Goal: Task Accomplishment & Management: Complete application form

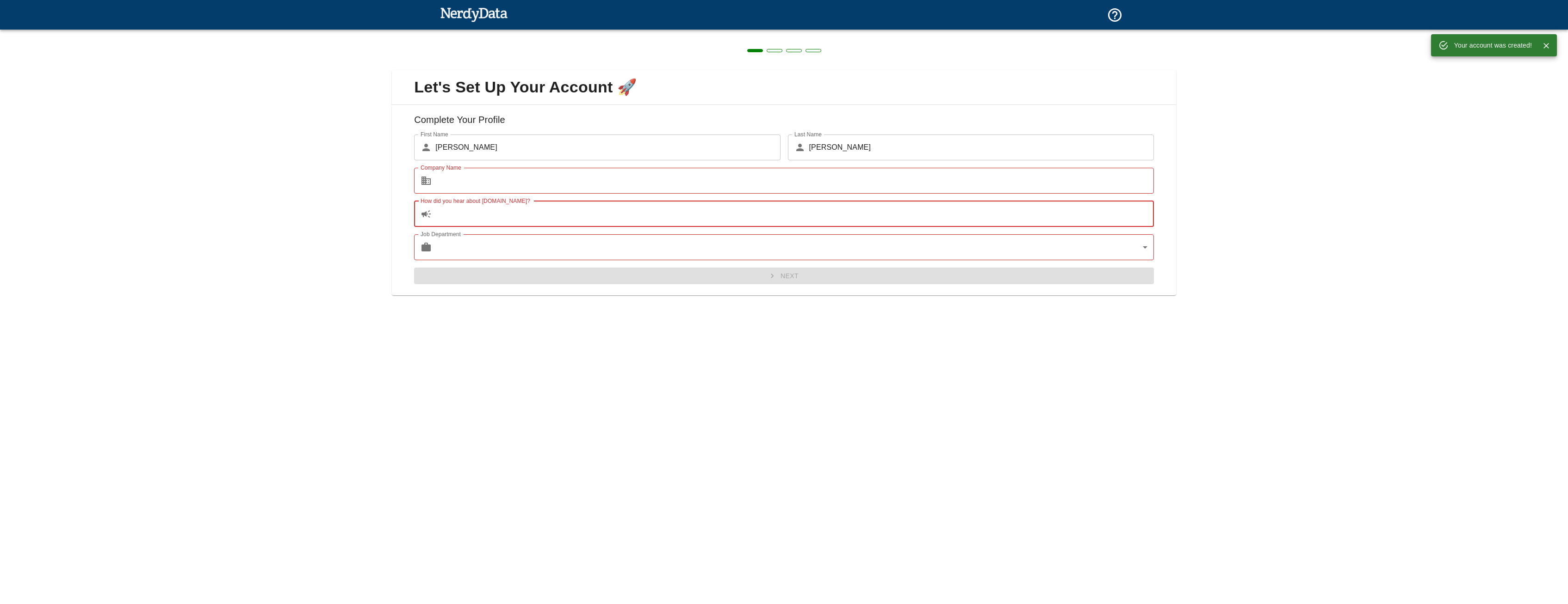
click at [597, 207] on input "How did you hear about [DOMAIN_NAME]?" at bounding box center [794, 214] width 718 height 26
click at [579, 178] on input "Company Name" at bounding box center [794, 181] width 718 height 26
type input "x"
click at [538, 217] on input "How did you hear about [DOMAIN_NAME]?" at bounding box center [794, 214] width 718 height 26
type input "y"
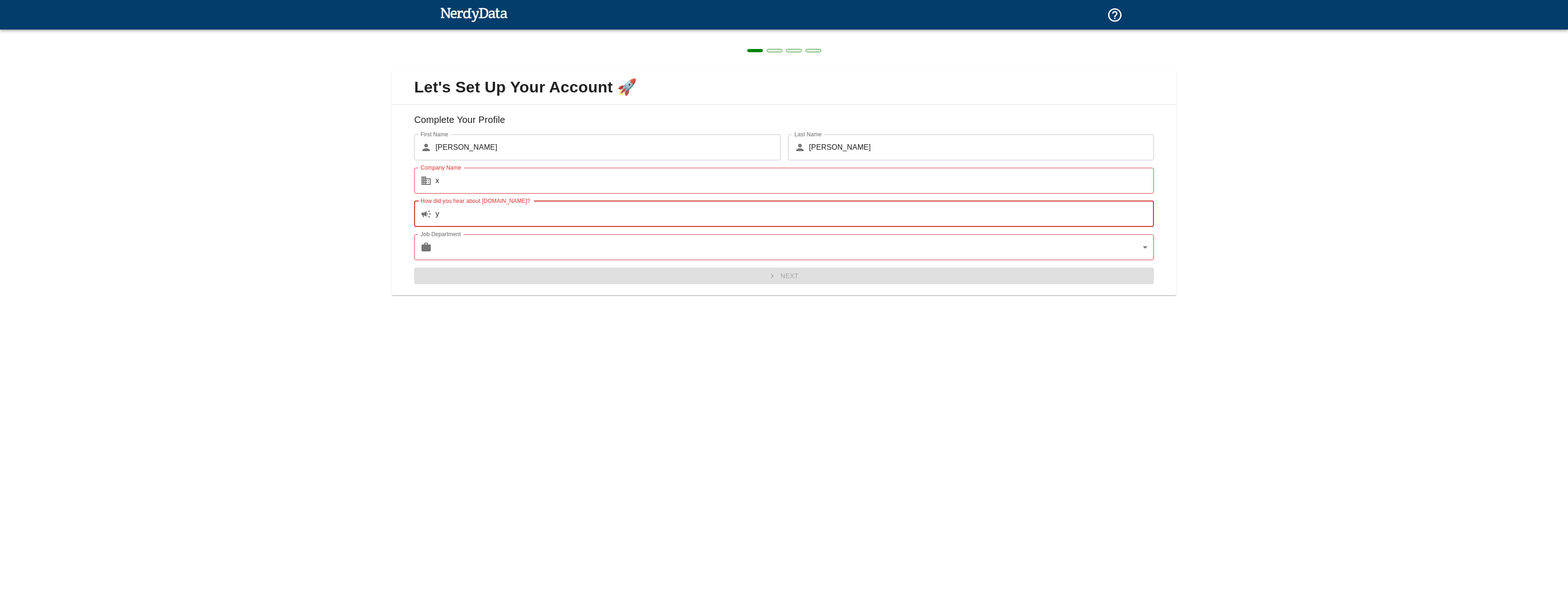
click at [521, 32] on body "Technologies Domains Pricing Products Create a Report Create a list of websites…" at bounding box center [784, 16] width 1568 height 32
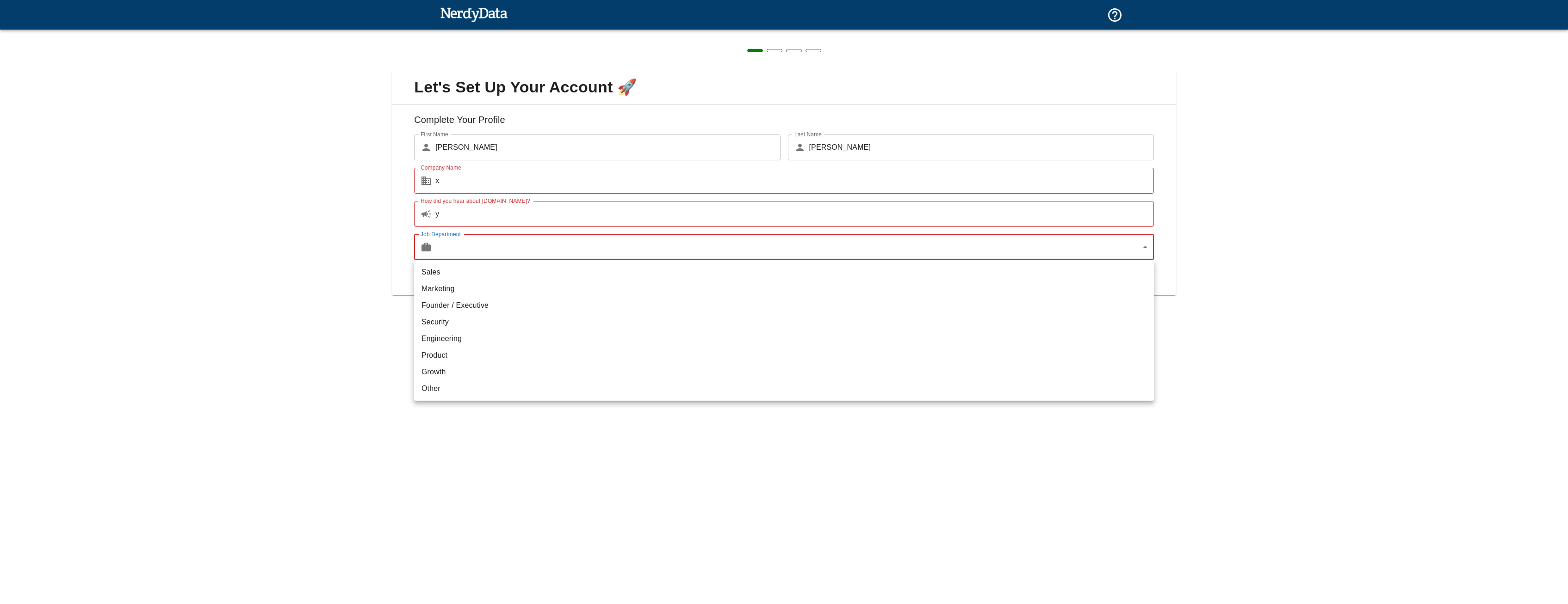
click at [436, 388] on li "Other" at bounding box center [783, 389] width 740 height 16
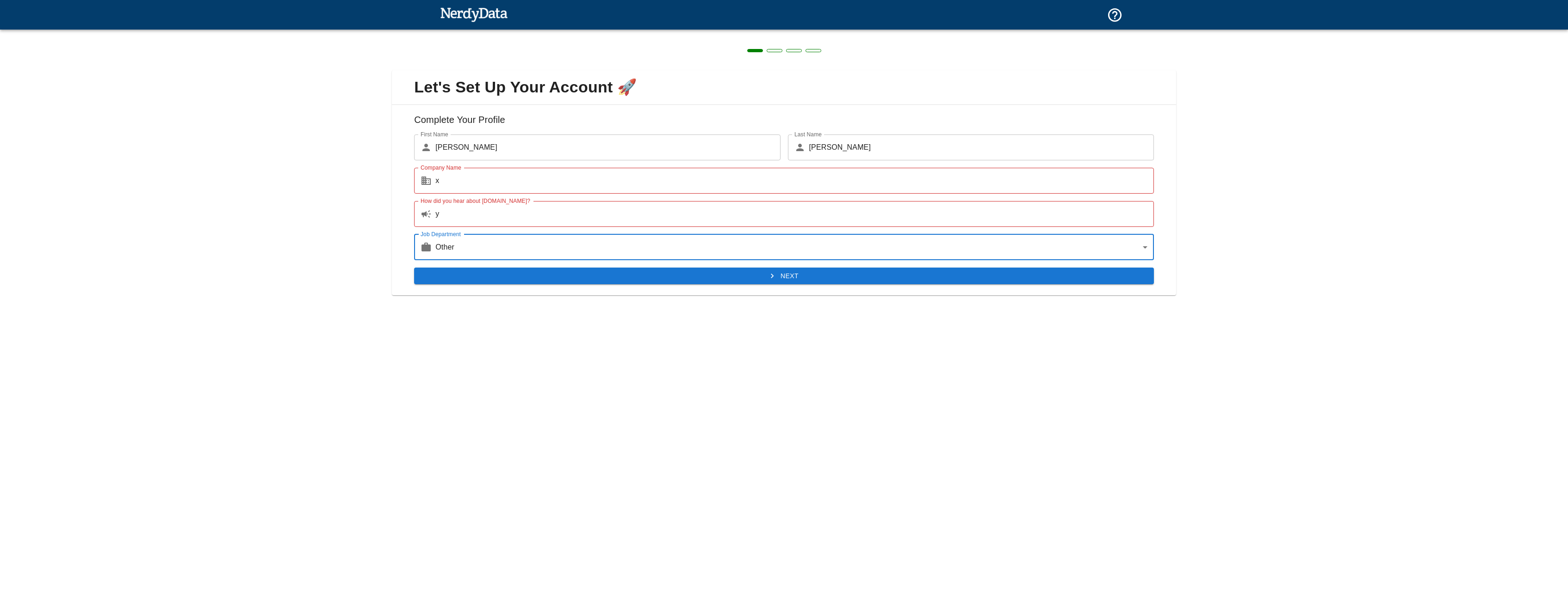
type input "other"
click at [553, 222] on input "y" at bounding box center [794, 214] width 718 height 26
click at [822, 286] on div "Complete Your Profile First Name ​ [PERSON_NAME] First Name Last Name ​ [PERSON…" at bounding box center [784, 201] width 784 height 191
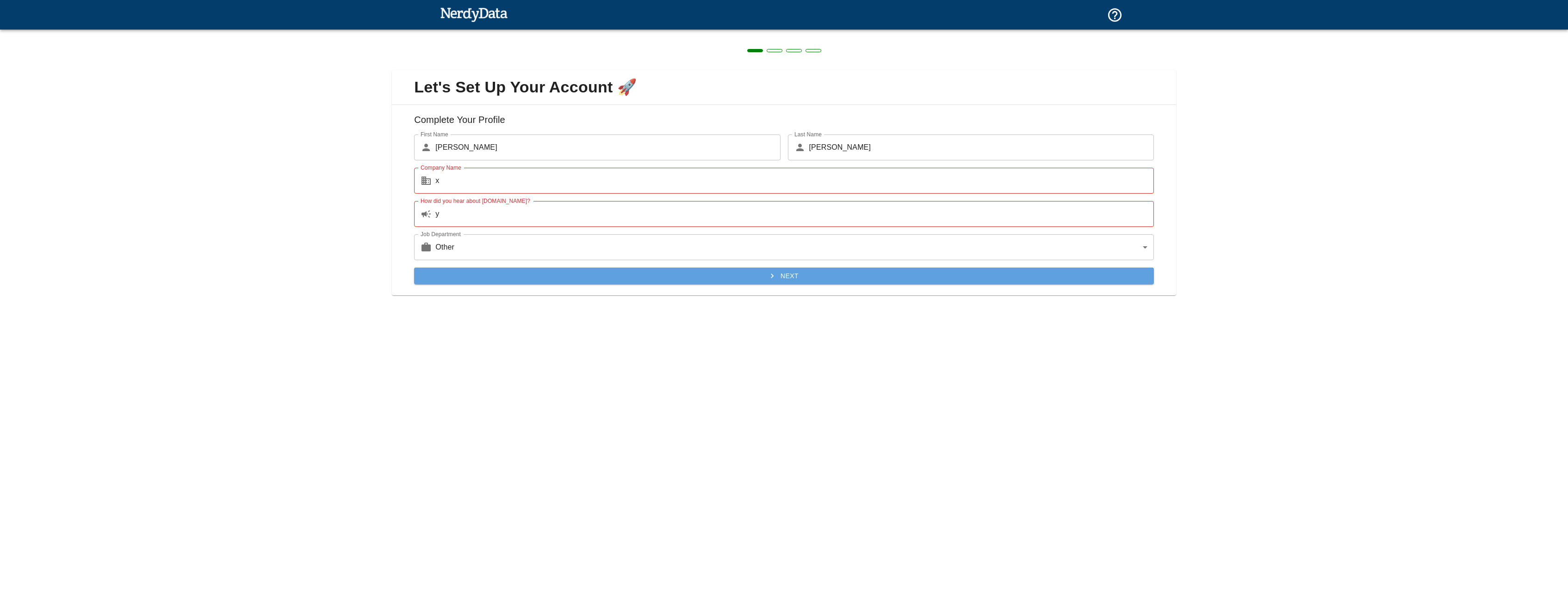
click at [822, 273] on button "Next" at bounding box center [783, 276] width 740 height 17
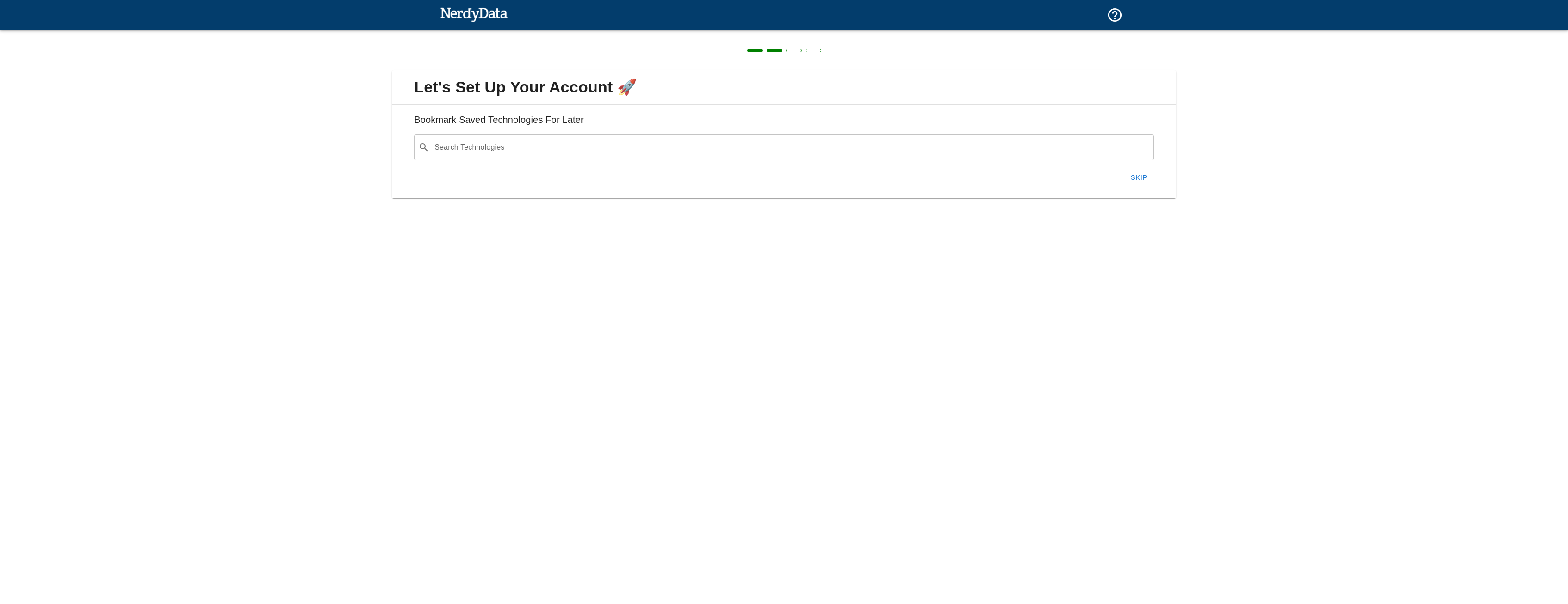
click at [1141, 180] on button "Skip" at bounding box center [1139, 178] width 30 height 19
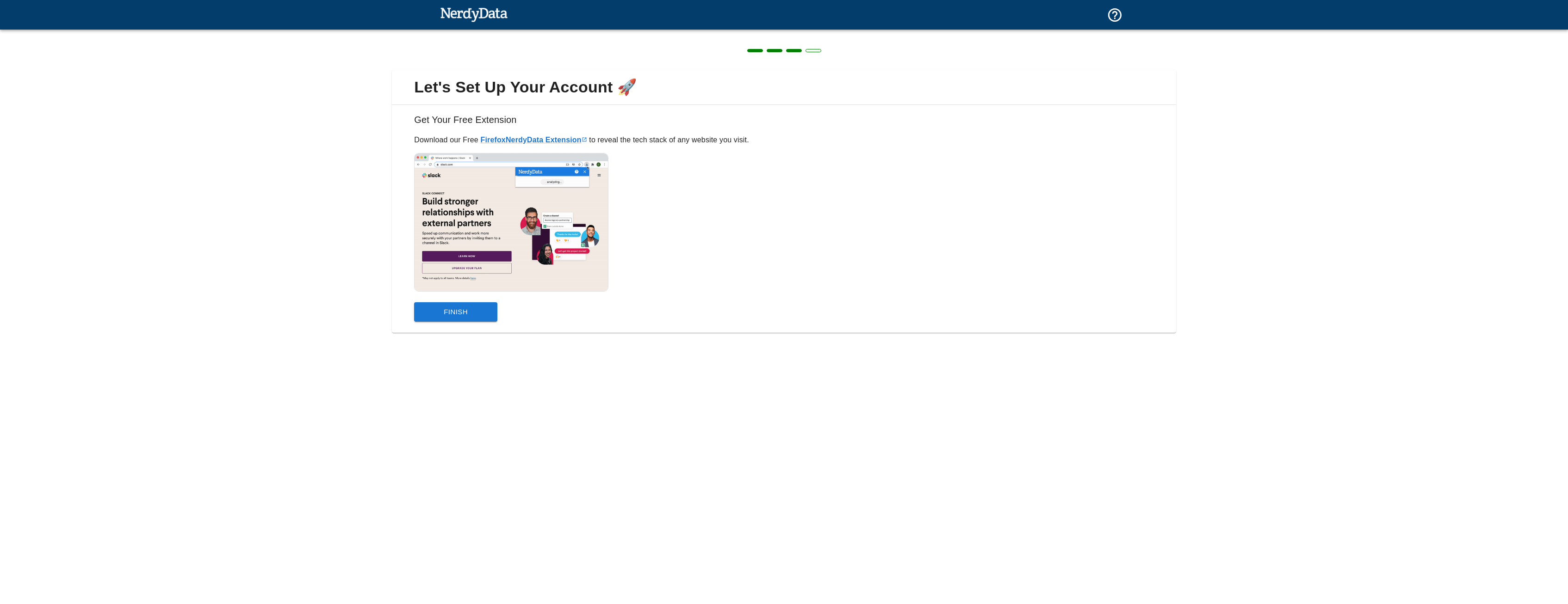
click at [464, 314] on button "Finish" at bounding box center [455, 312] width 83 height 19
click at [464, 314] on div "Let's Set Up Your Account 🚀 Get Your Free Extension Download our Free Firefox N…" at bounding box center [784, 302] width 1568 height 604
